Goal: Obtain resource: Obtain resource

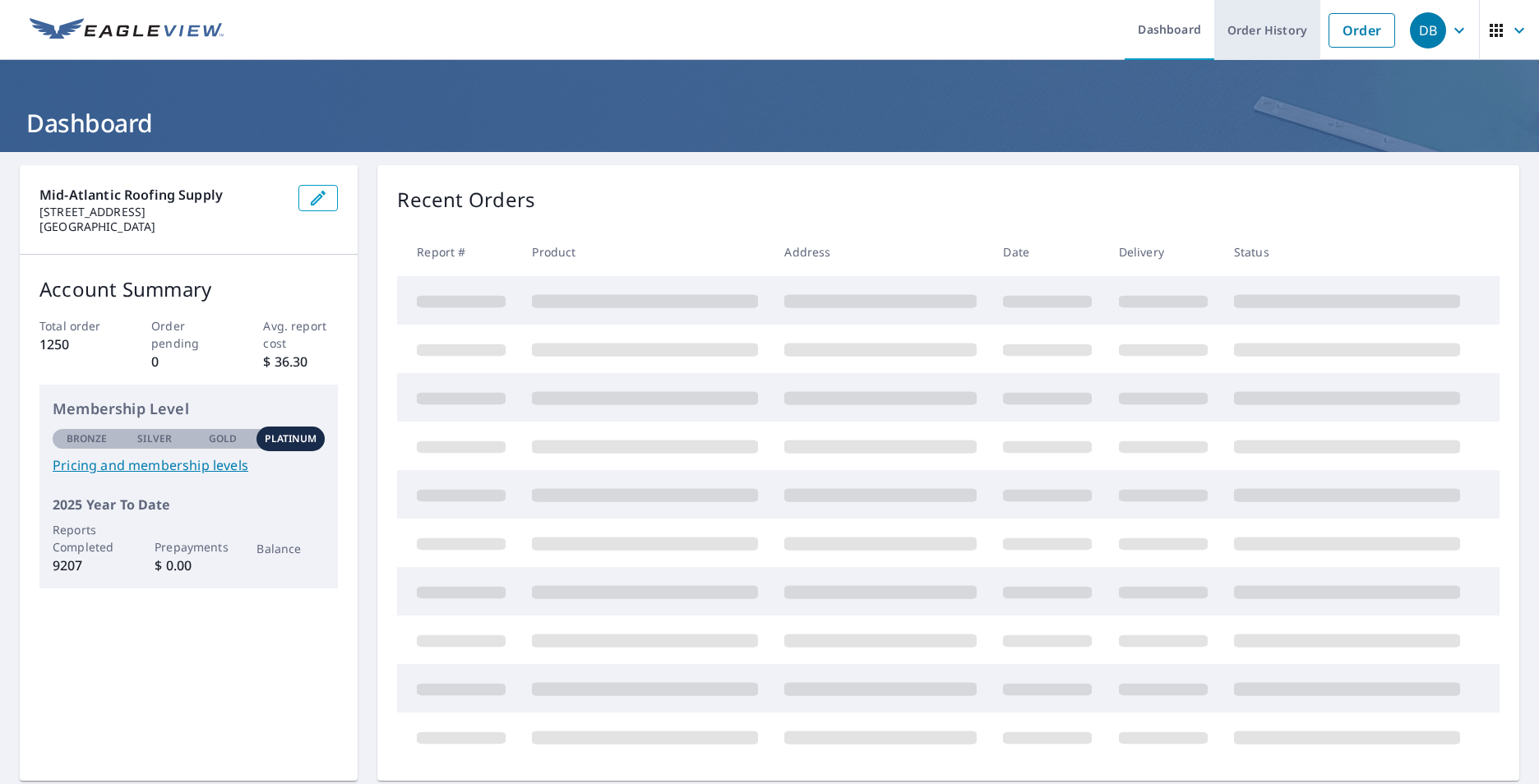
click at [1262, 34] on link "Order History" at bounding box center [1267, 30] width 106 height 60
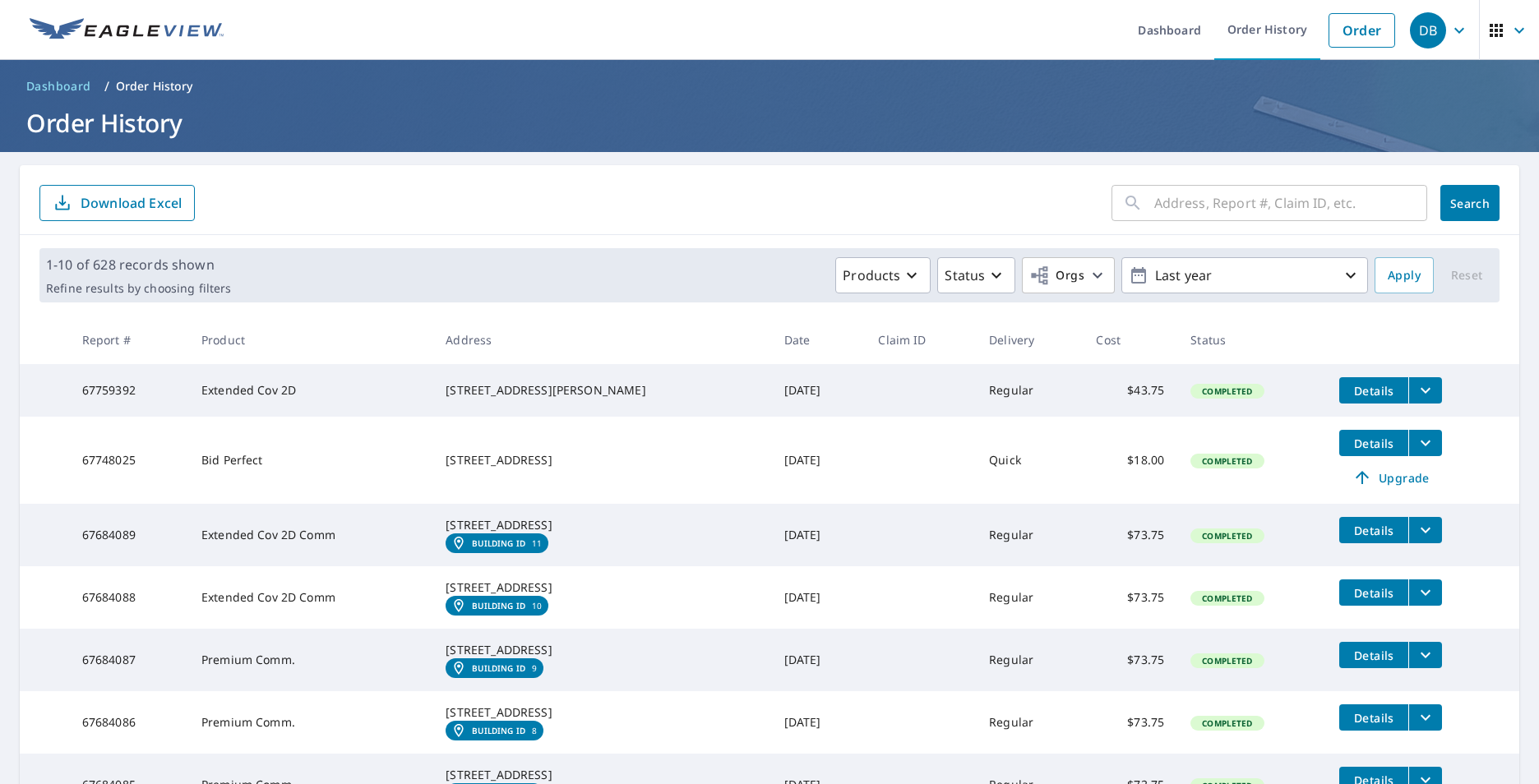
click at [1173, 202] on input "text" at bounding box center [1290, 203] width 273 height 46
type input "[STREET_ADDRESS][PERSON_NAME]"
click at [1473, 209] on span "Search" at bounding box center [1469, 203] width 33 height 16
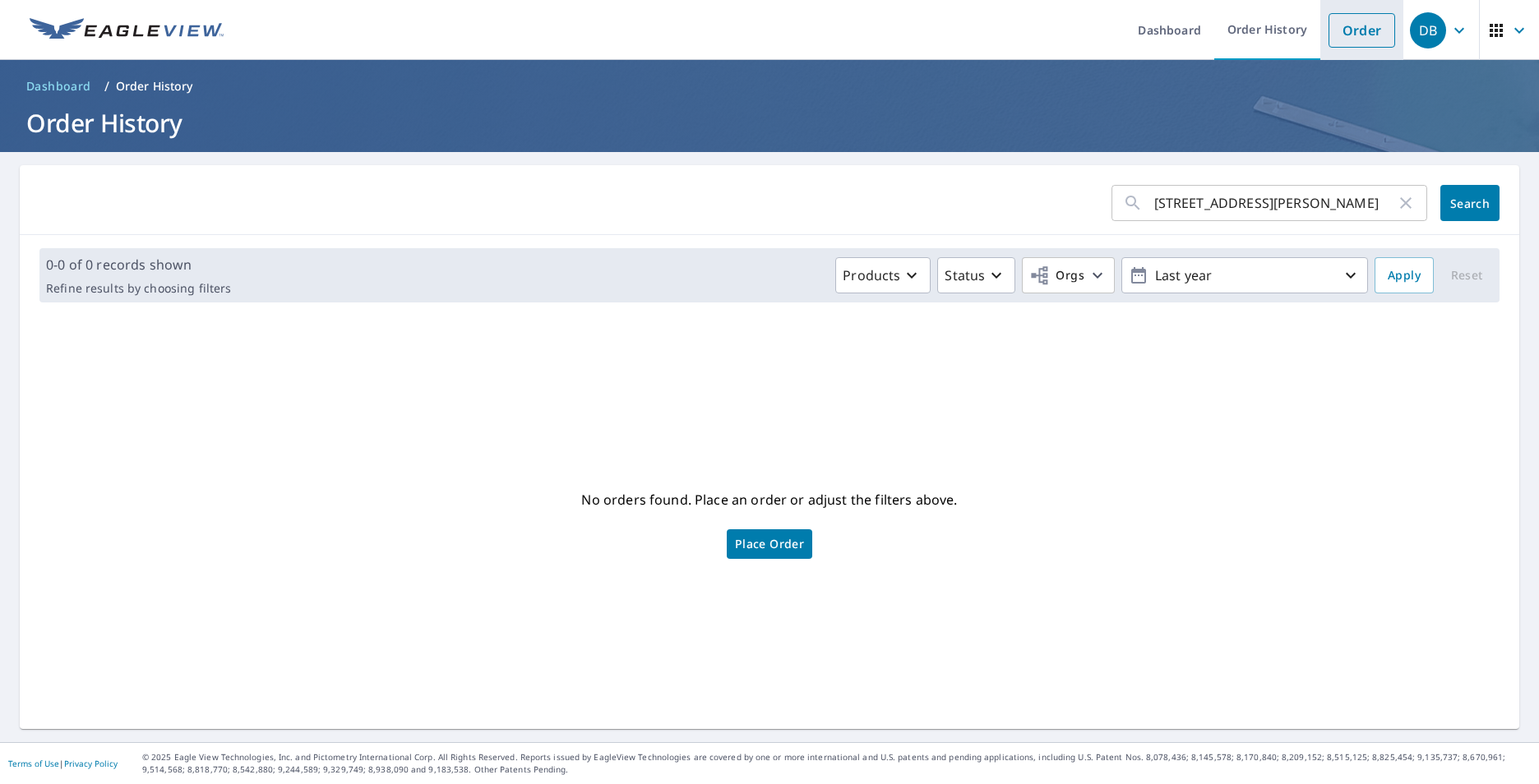
click at [1354, 24] on link "Order" at bounding box center [1361, 30] width 66 height 34
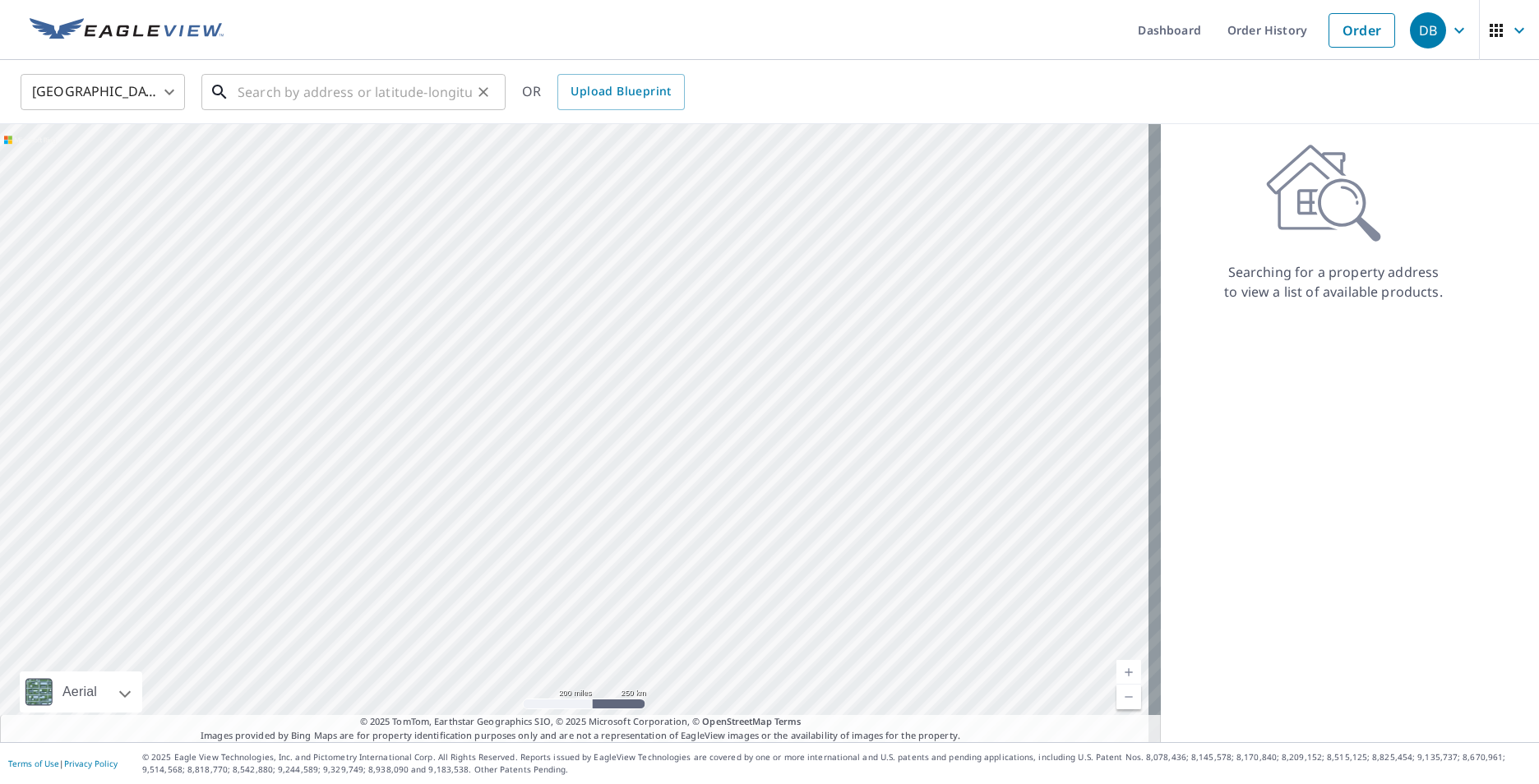
click at [388, 98] on input "text" at bounding box center [354, 91] width 234 height 46
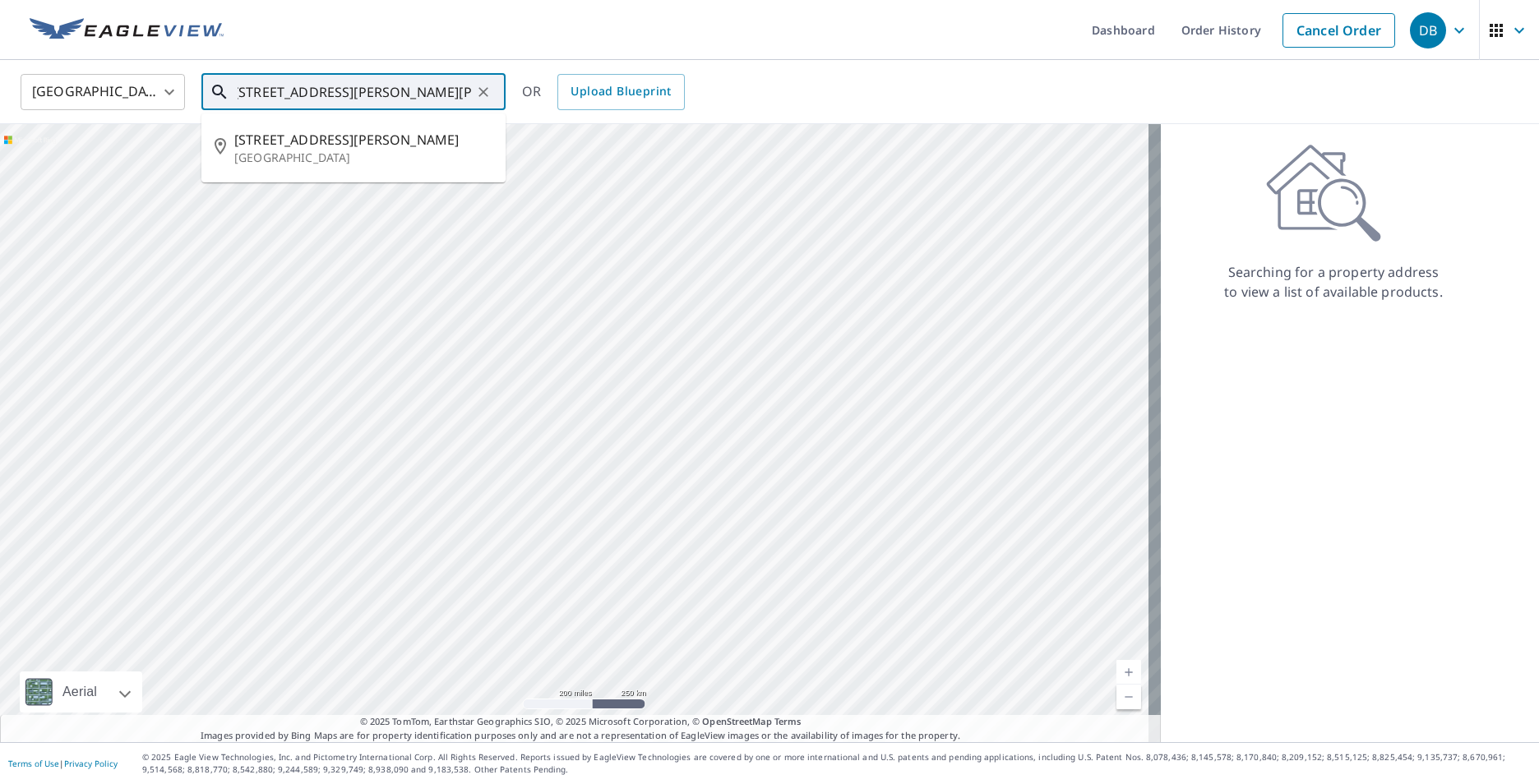
scroll to position [0, 7]
click at [317, 158] on p "[GEOGRAPHIC_DATA]" at bounding box center [363, 158] width 258 height 17
type input "[STREET_ADDRESS][PERSON_NAME][PERSON_NAME]"
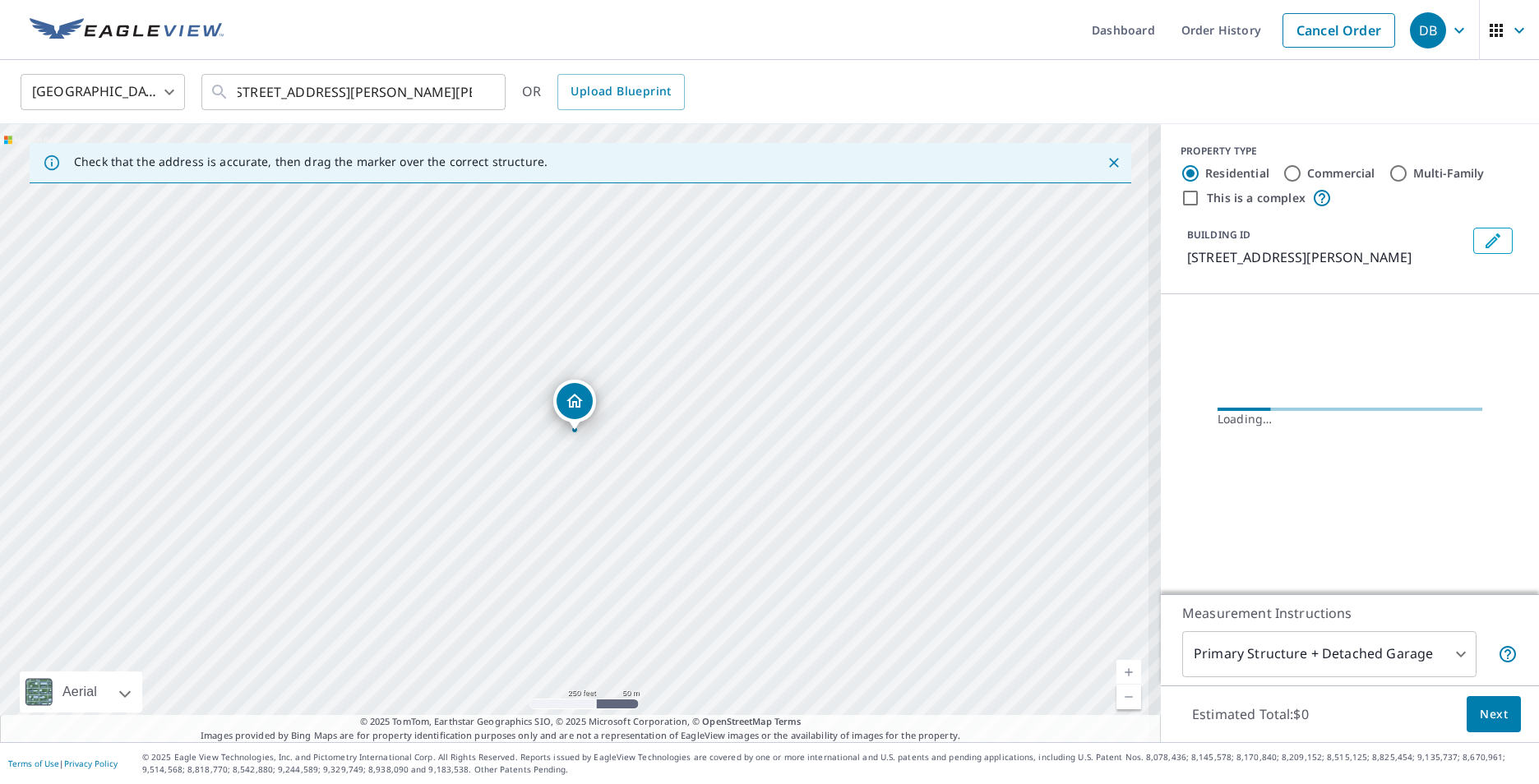
scroll to position [0, 0]
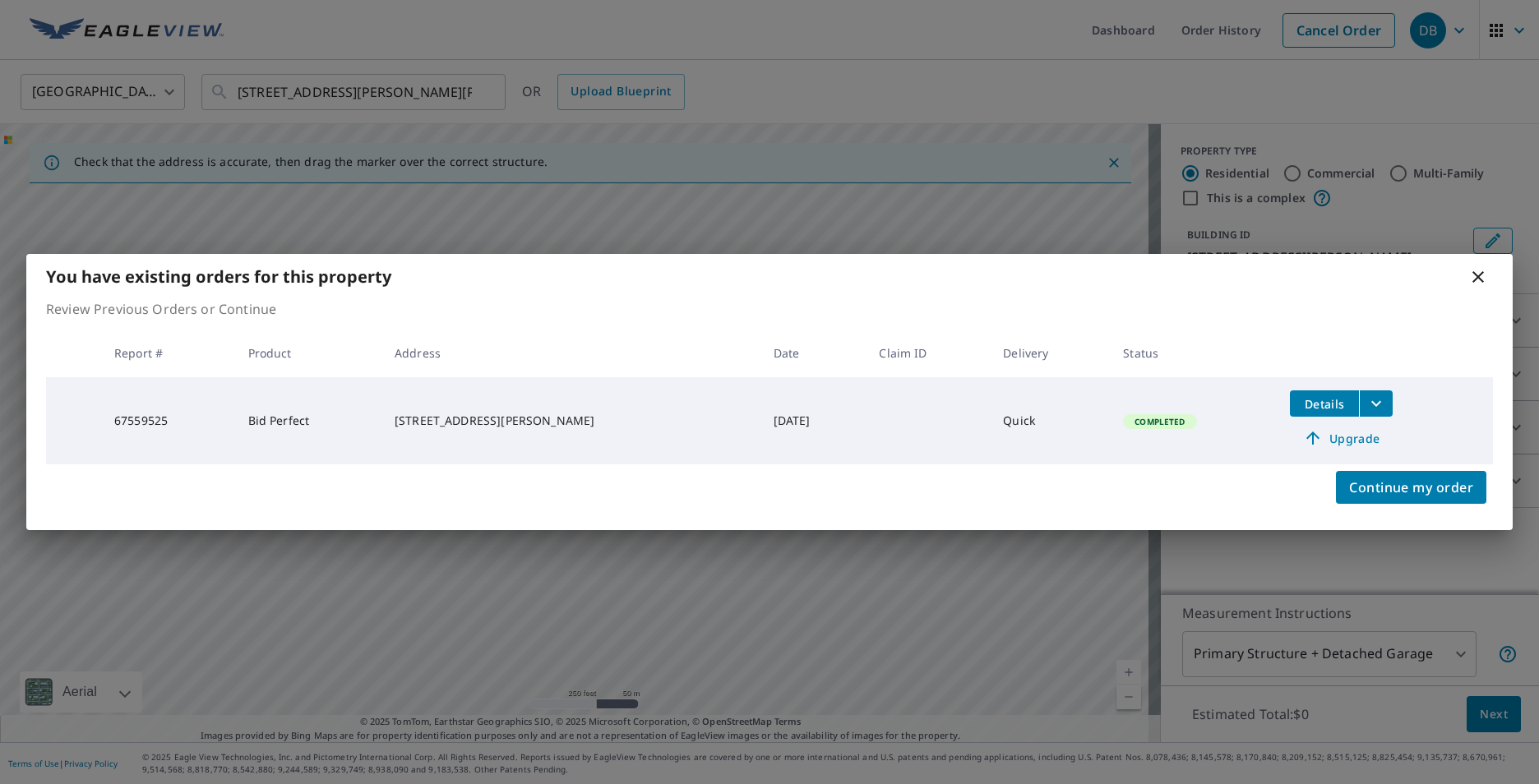
click at [1377, 404] on icon "filesDropdownBtn-67559525" at bounding box center [1376, 404] width 20 height 20
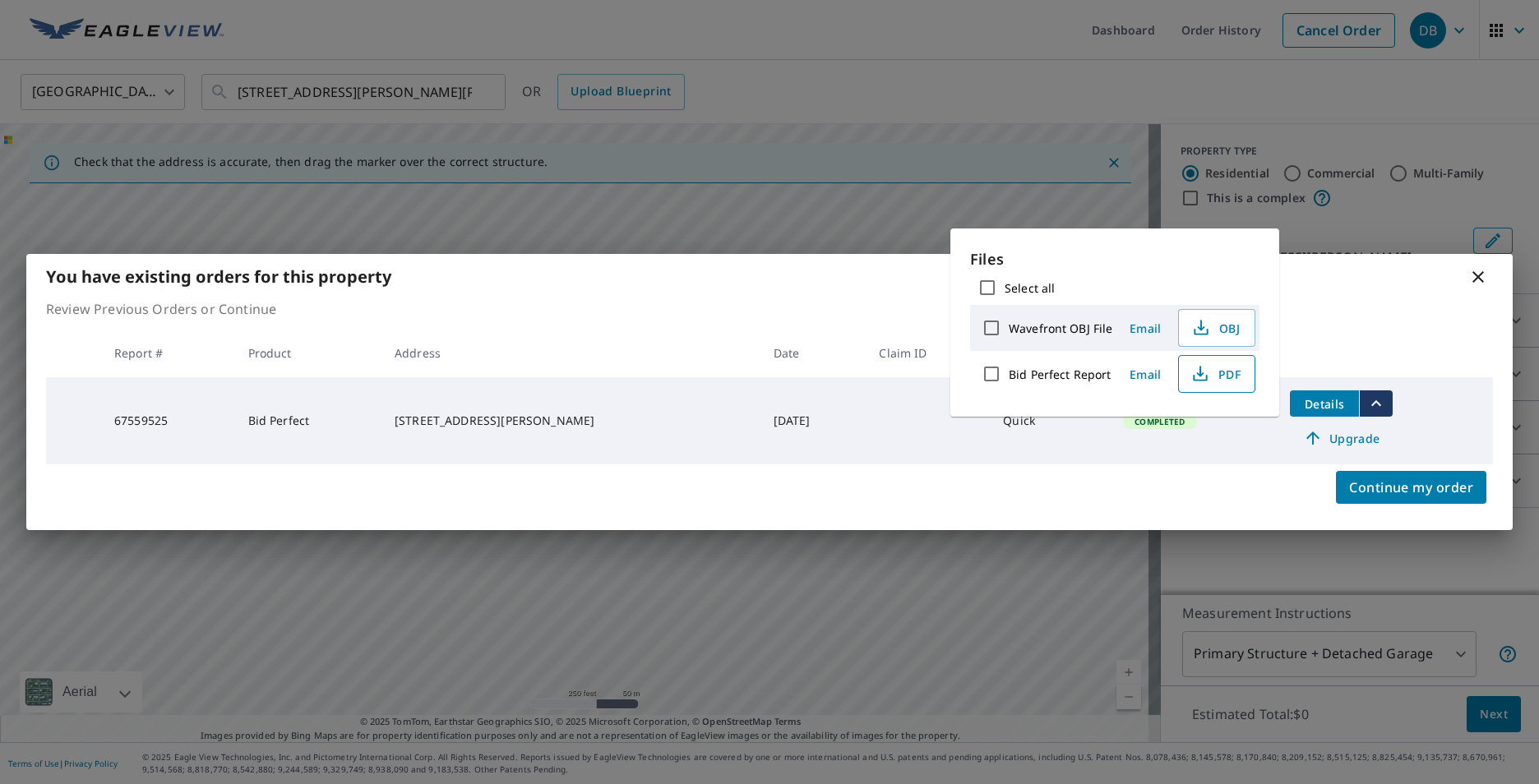
click at [1224, 371] on span "PDF" at bounding box center [1214, 374] width 53 height 20
click at [1479, 276] on icon at bounding box center [1479, 277] width 12 height 12
